Goal: Task Accomplishment & Management: Manage account settings

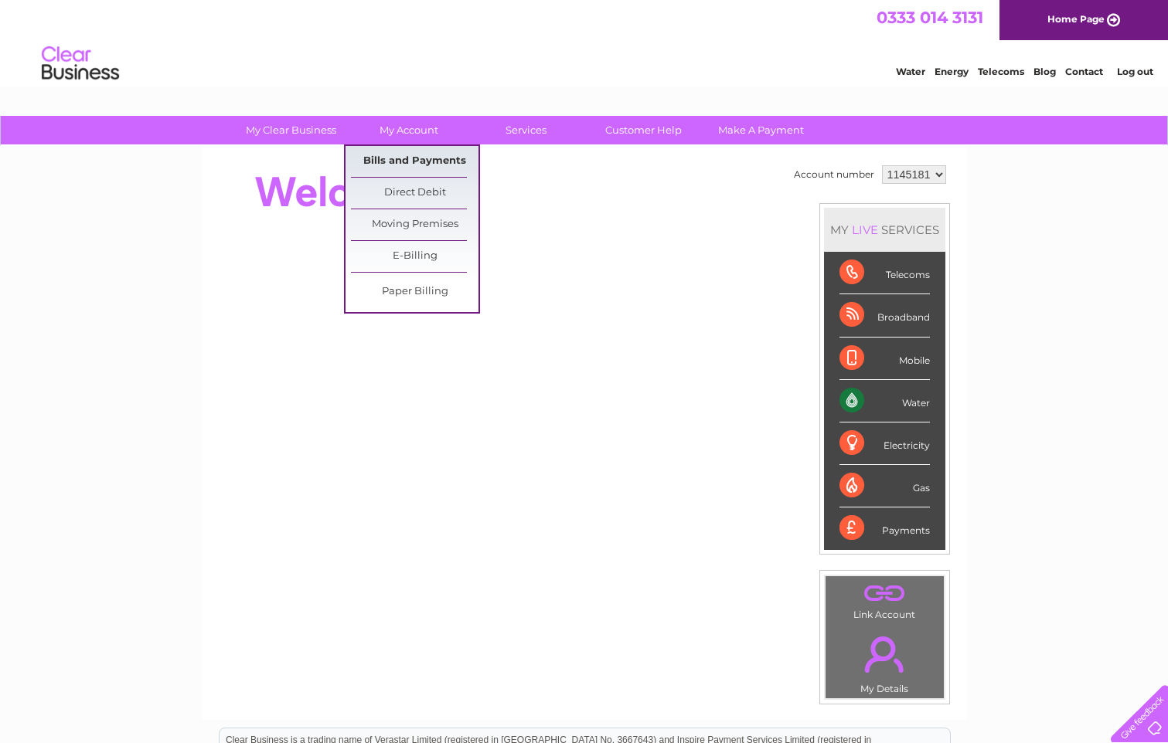
click at [434, 162] on link "Bills and Payments" at bounding box center [415, 161] width 128 height 31
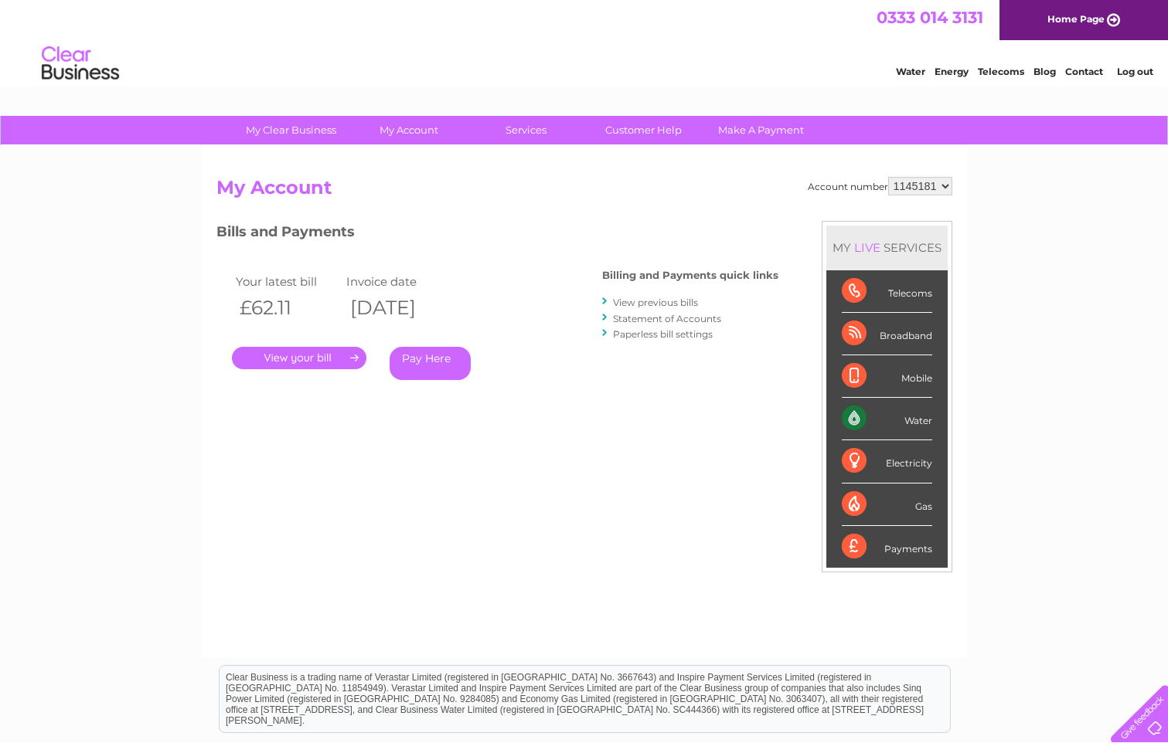
click at [335, 357] on link "." at bounding box center [299, 358] width 134 height 22
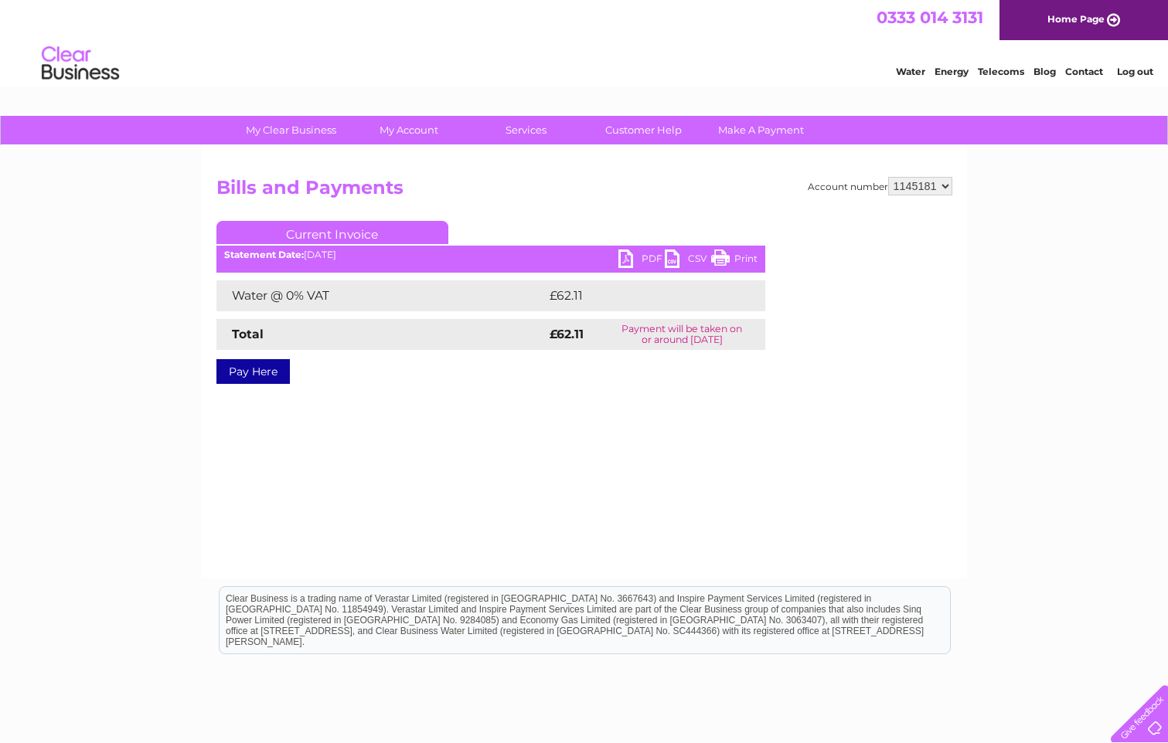
click at [629, 257] on link "PDF" at bounding box center [641, 261] width 46 height 22
